Goal: Task Accomplishment & Management: Complete application form

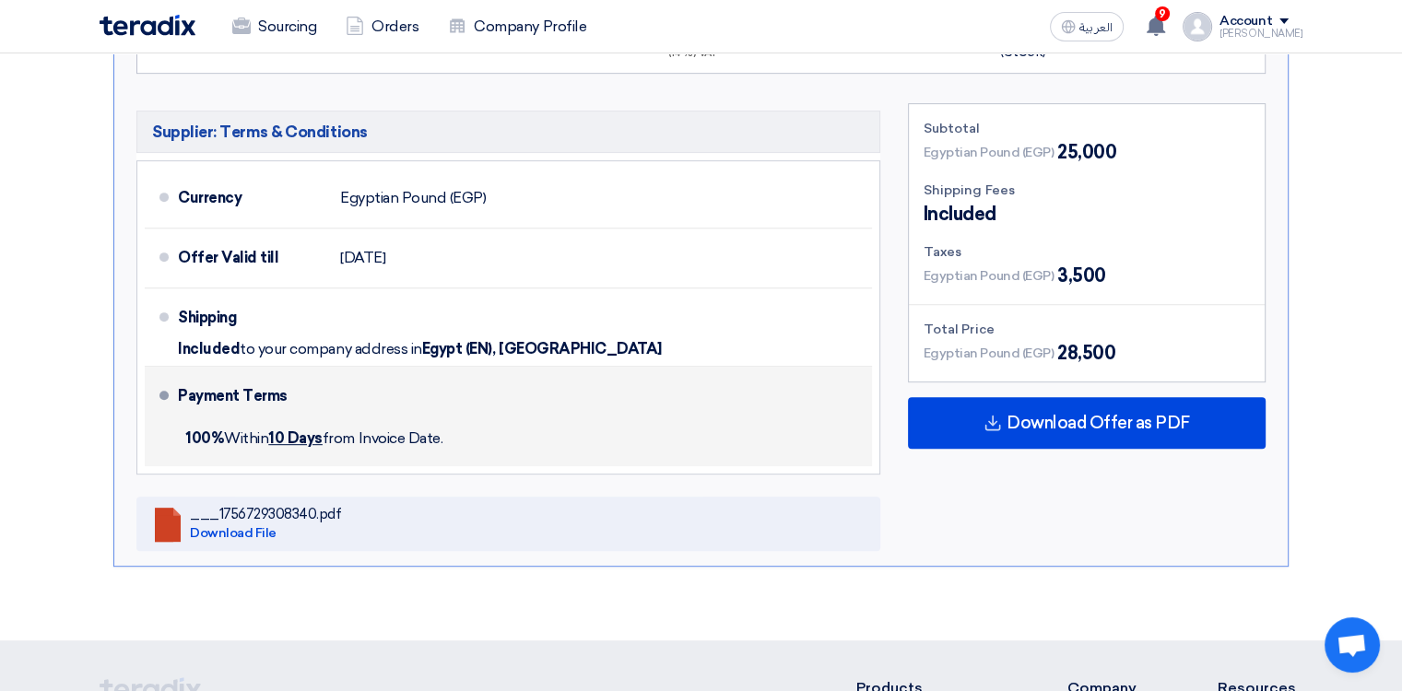
scroll to position [276, 0]
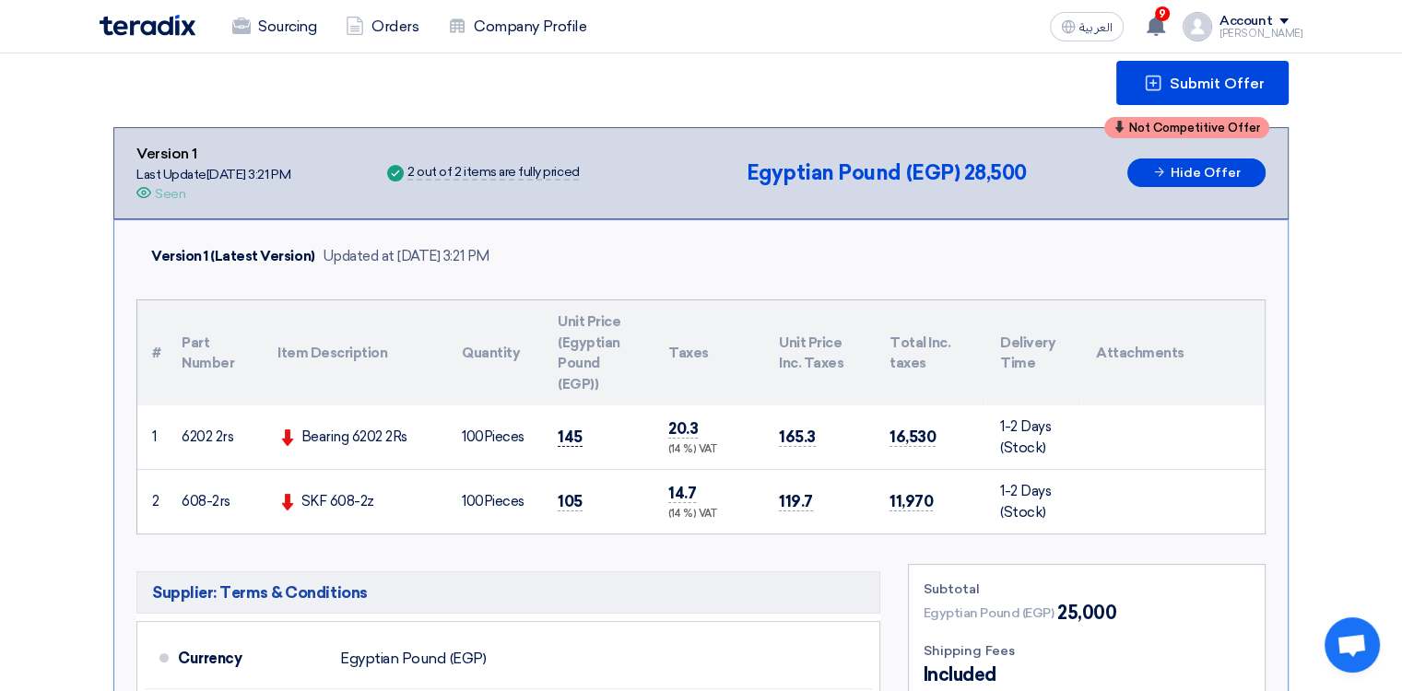
click at [561, 432] on span "145" at bounding box center [570, 437] width 25 height 19
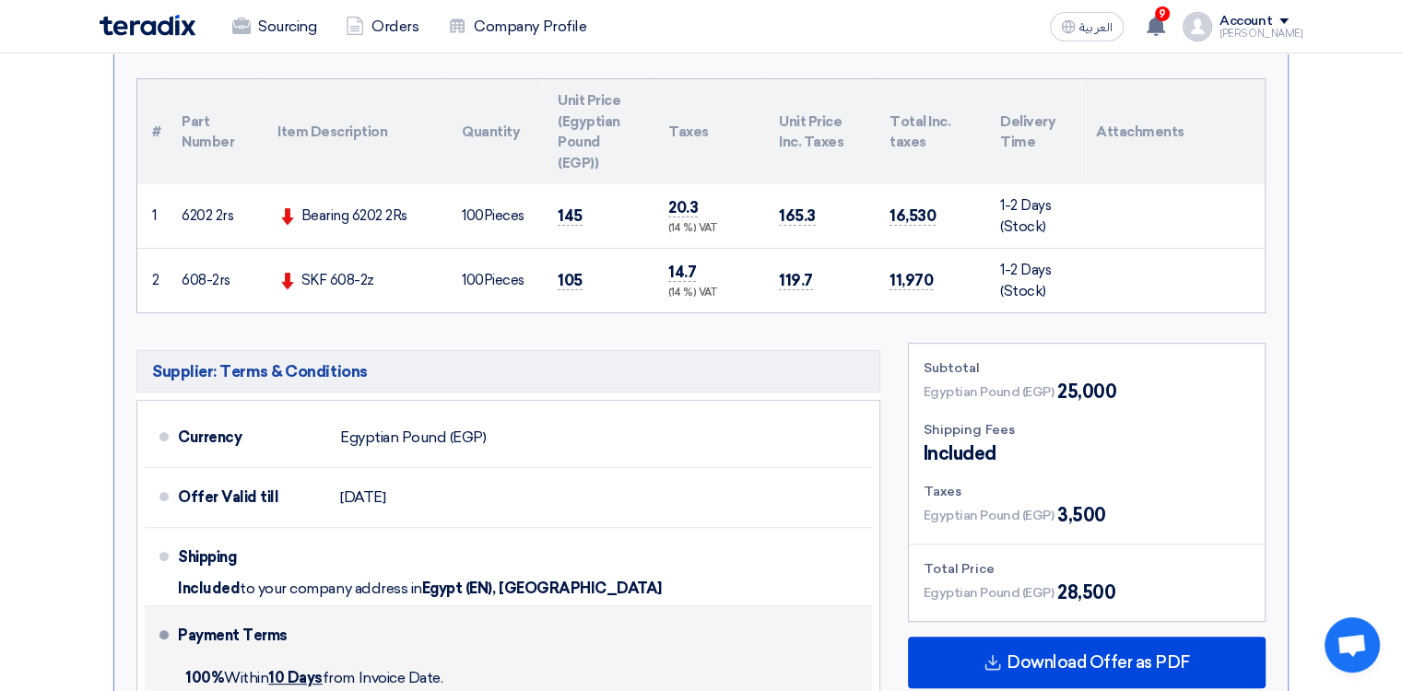
scroll to position [461, 0]
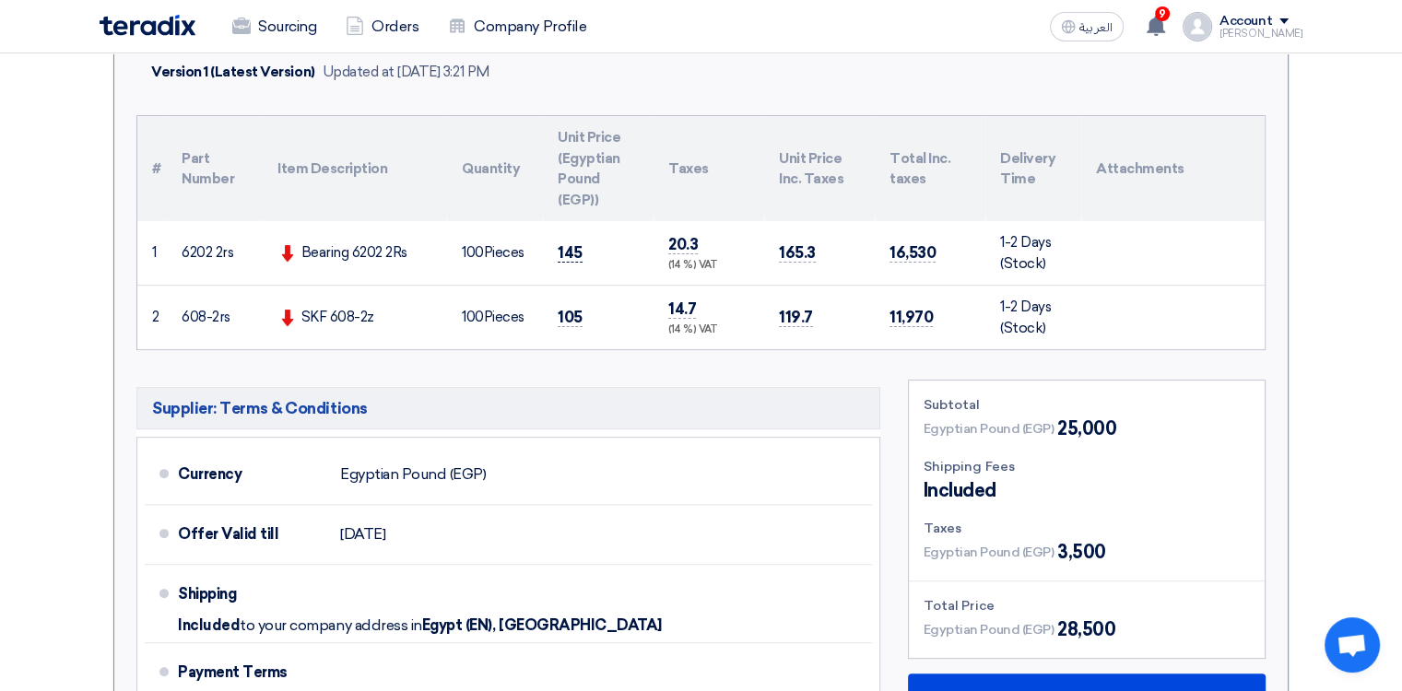
click at [571, 248] on span "145" at bounding box center [570, 252] width 25 height 19
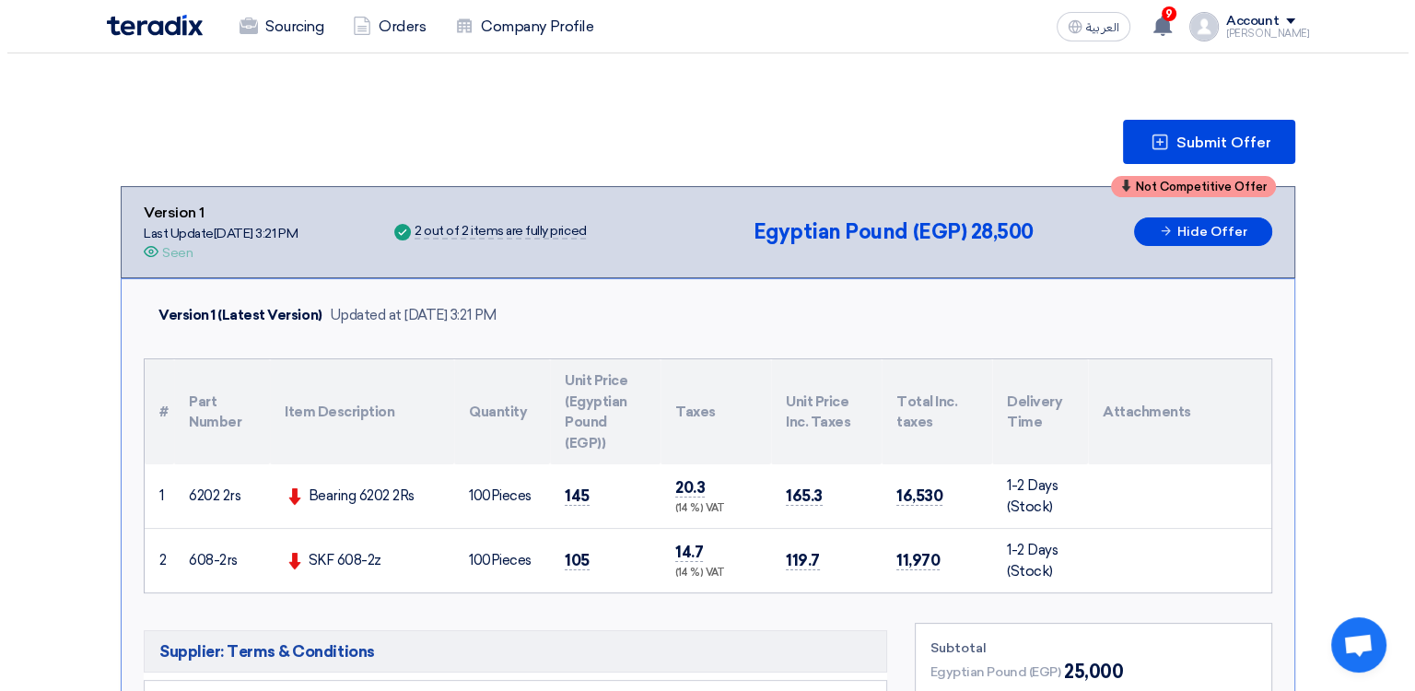
scroll to position [184, 0]
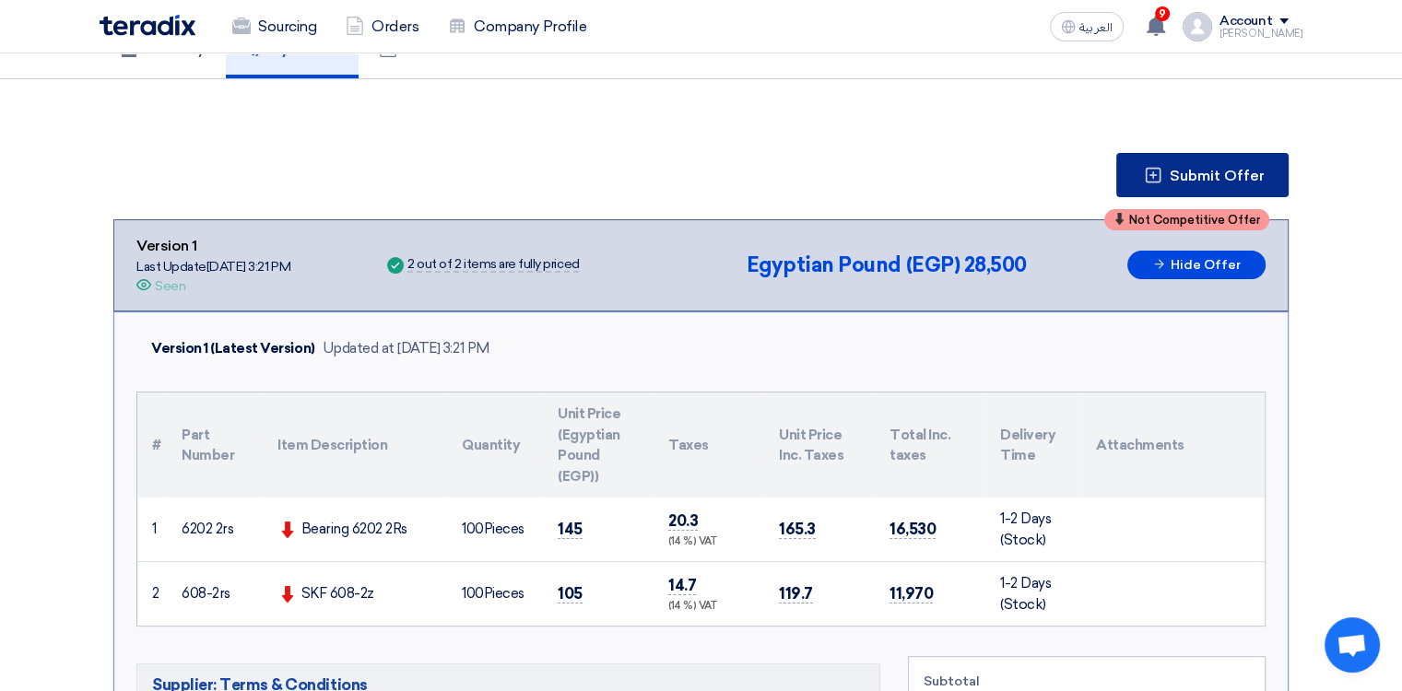
click at [1172, 174] on span "Submit Offer" at bounding box center [1216, 176] width 95 height 15
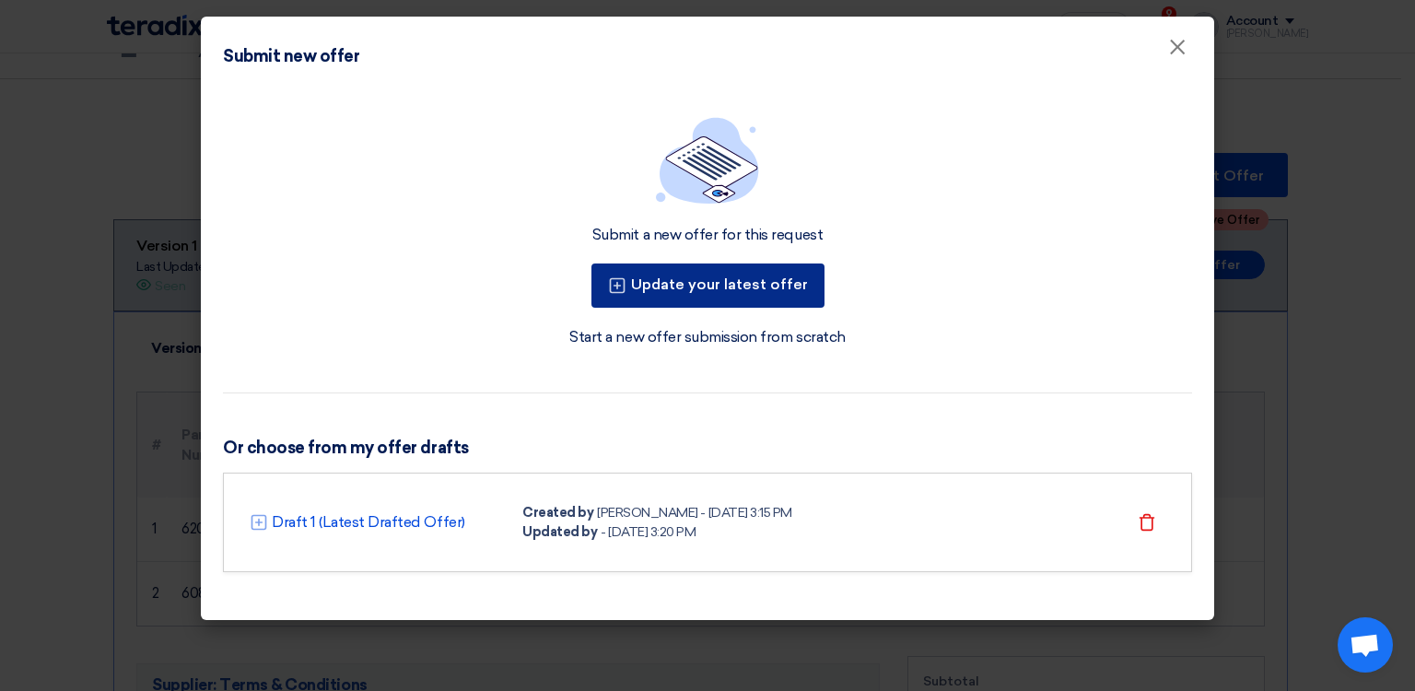
click at [694, 288] on button "Update your latest offer" at bounding box center [708, 286] width 233 height 44
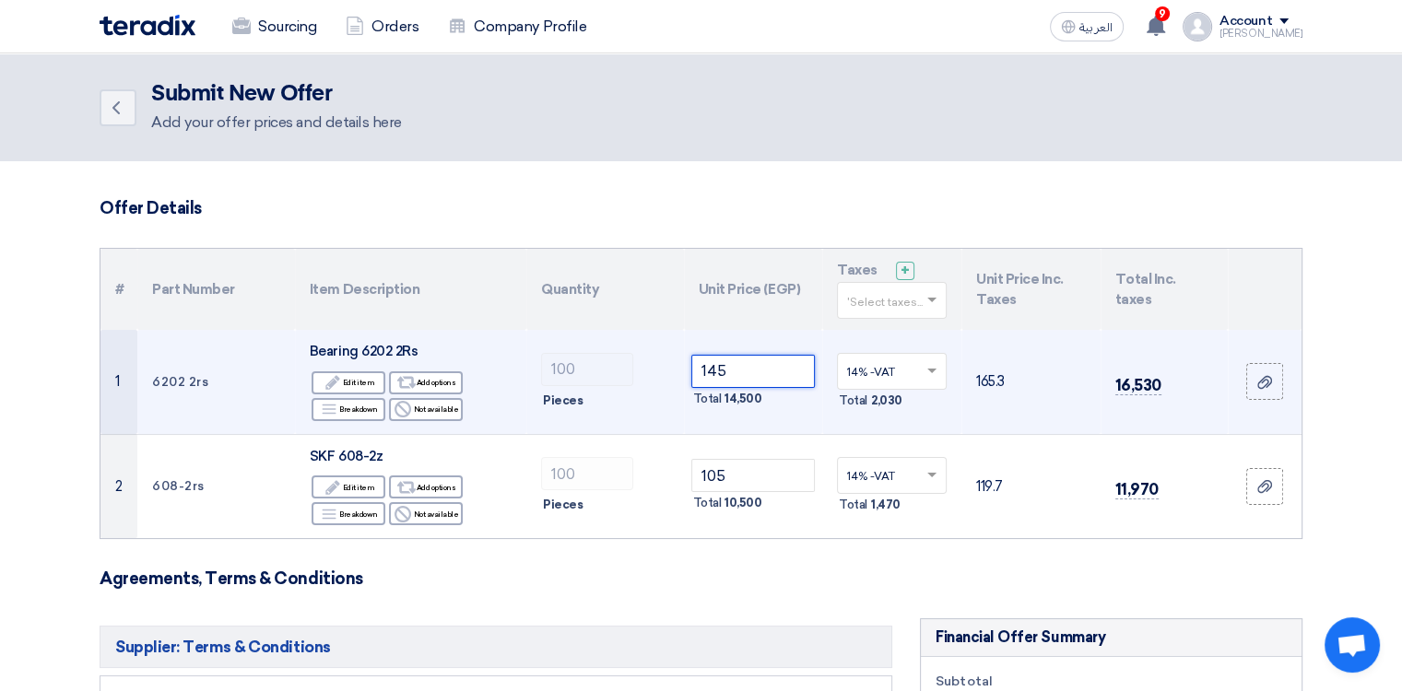
click at [586, 382] on tr "1 6202 2rs Bearing 6202 2Rs Edit Edit item Alternative Add options Breakdown Re…" at bounding box center [700, 382] width 1201 height 104
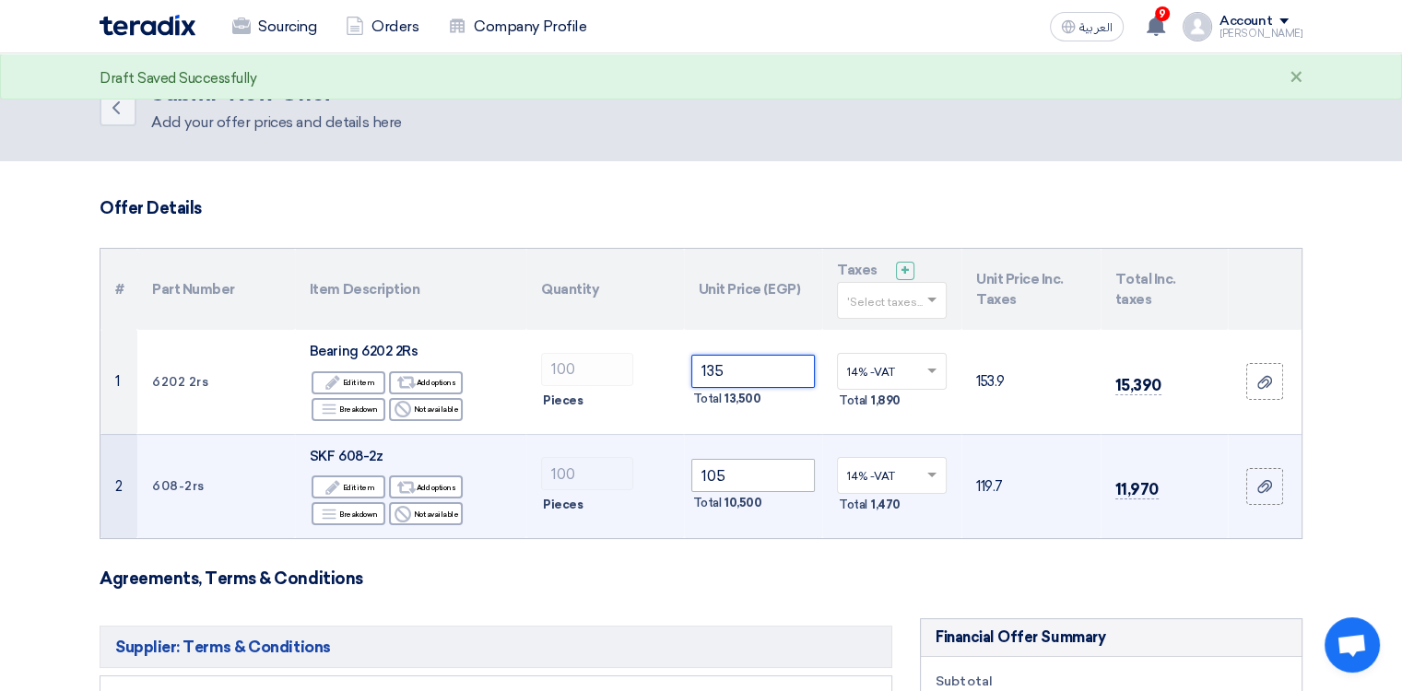
type input "135"
click at [755, 470] on input "105" at bounding box center [753, 475] width 124 height 33
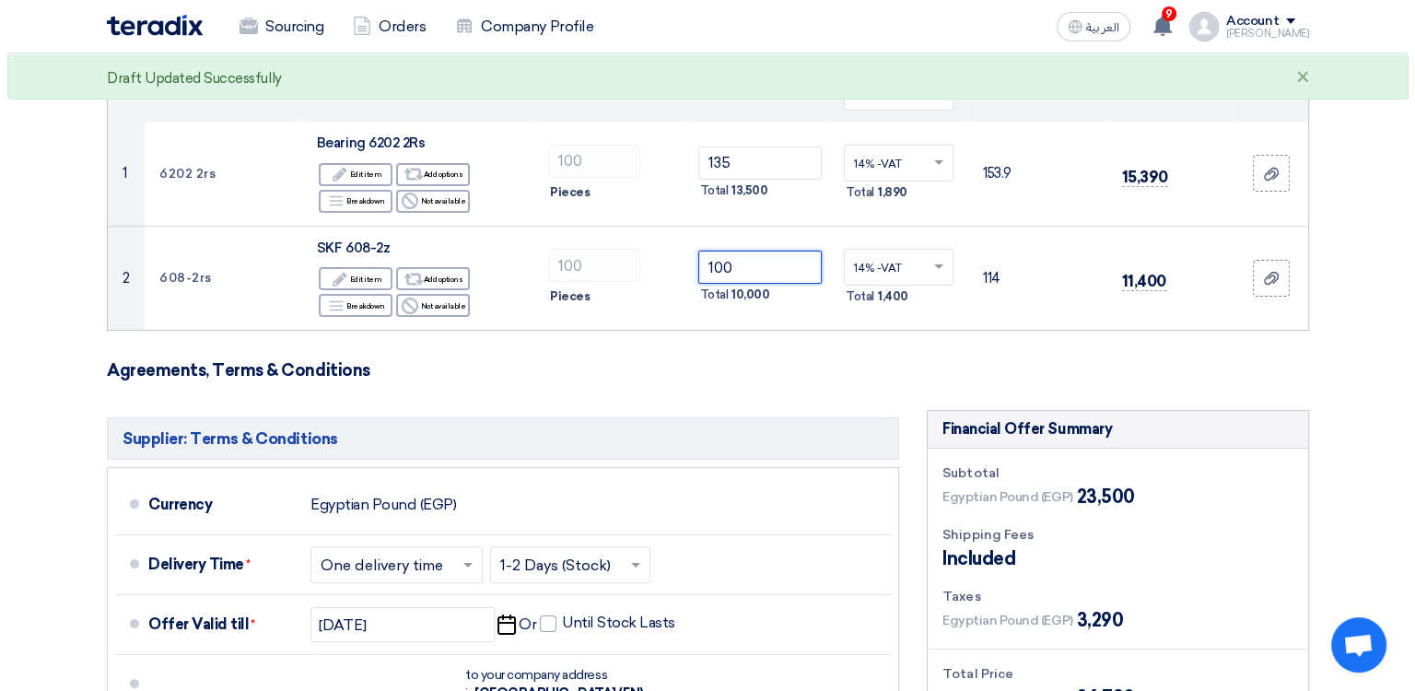
scroll to position [461, 0]
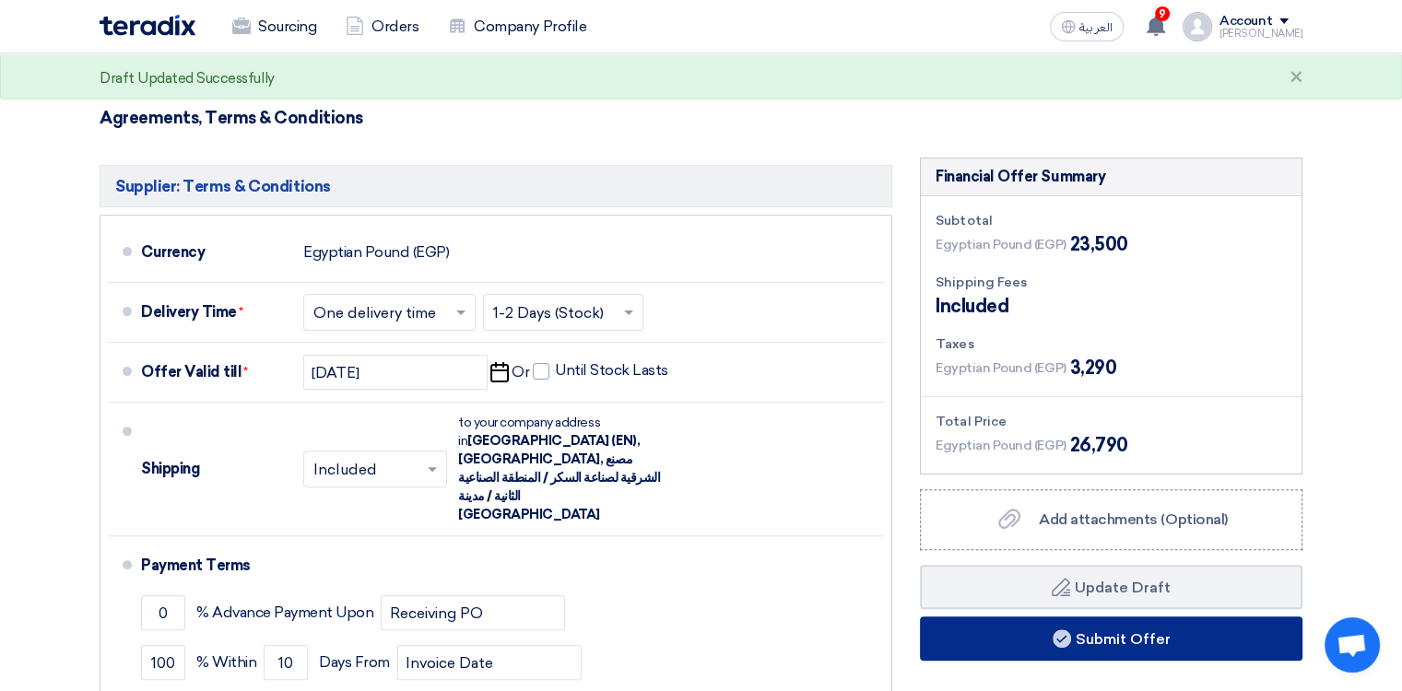
type input "100"
click at [1104, 635] on button "Submit Offer" at bounding box center [1111, 638] width 382 height 44
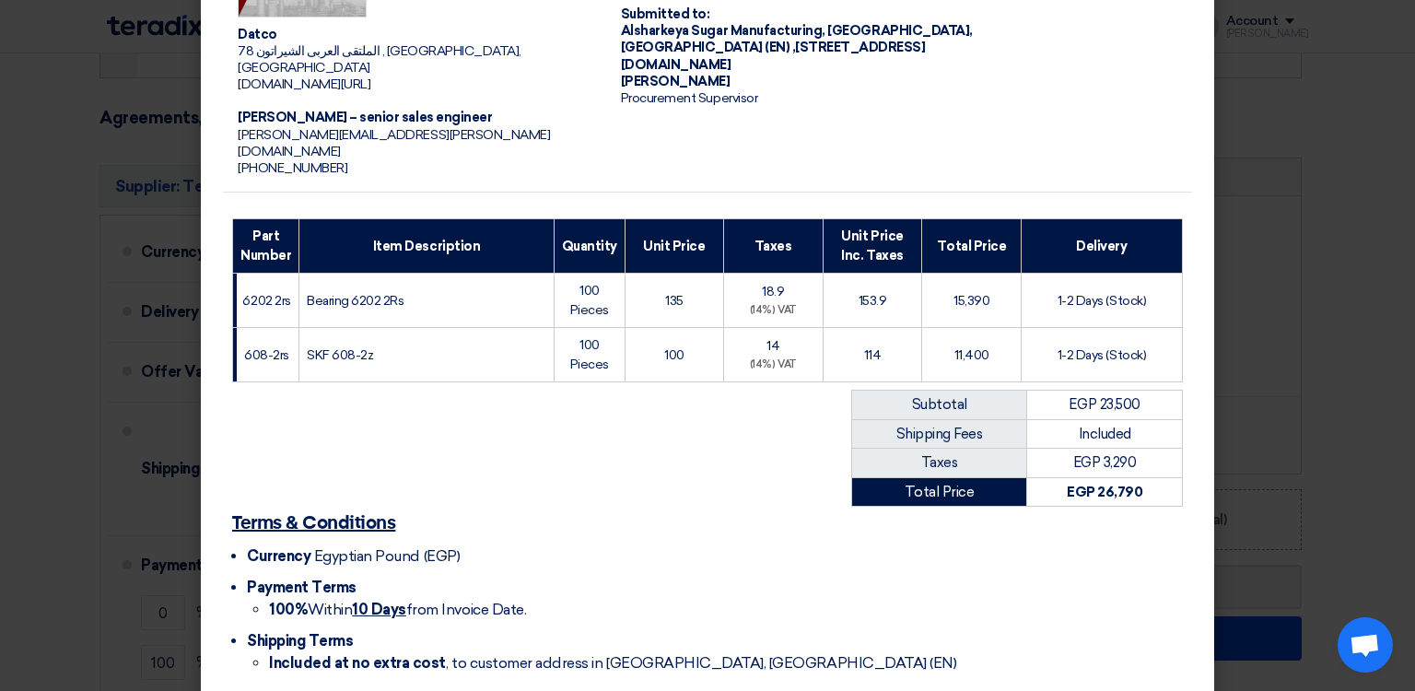
scroll to position [217, 0]
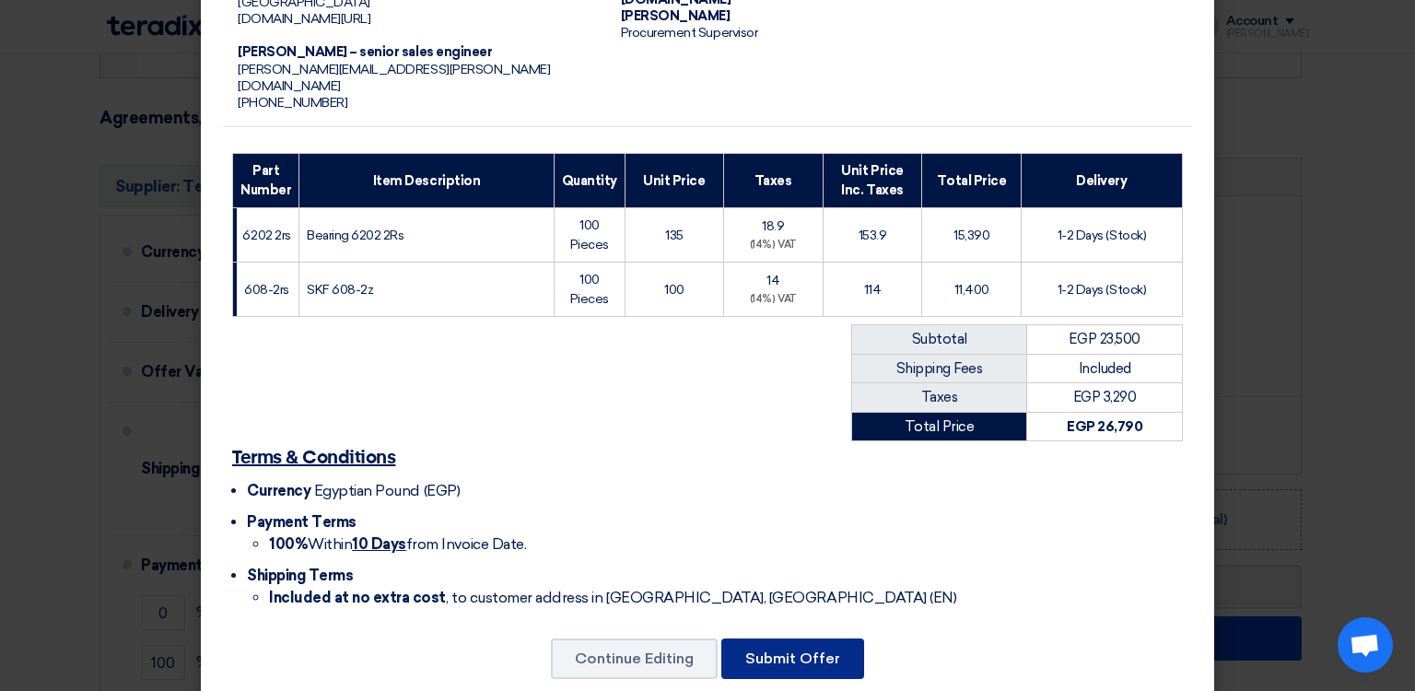
click at [793, 639] on button "Submit Offer" at bounding box center [793, 659] width 143 height 41
